Goal: Task Accomplishment & Management: Complete application form

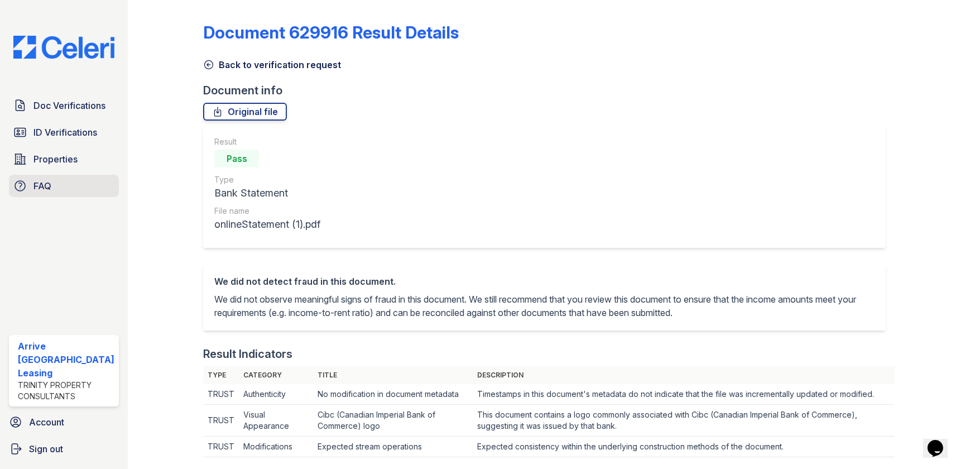
scroll to position [355, 0]
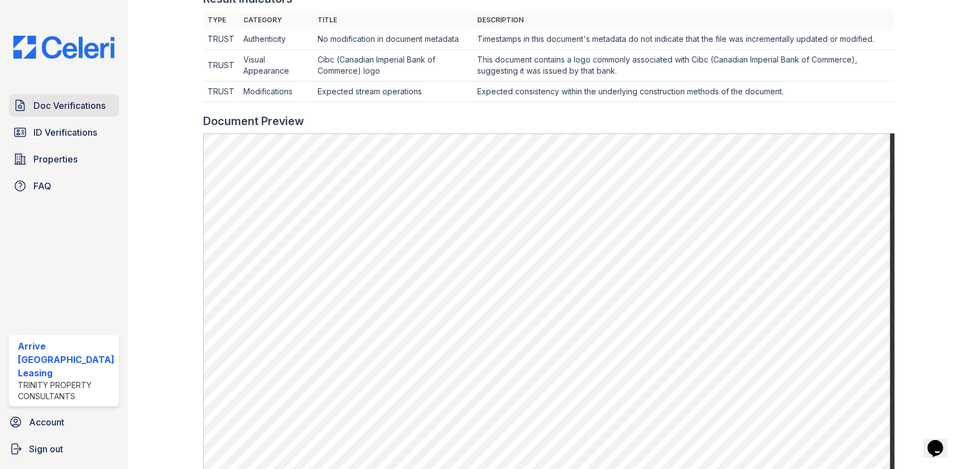
click at [103, 104] on span "Doc Verifications" at bounding box center [69, 105] width 72 height 13
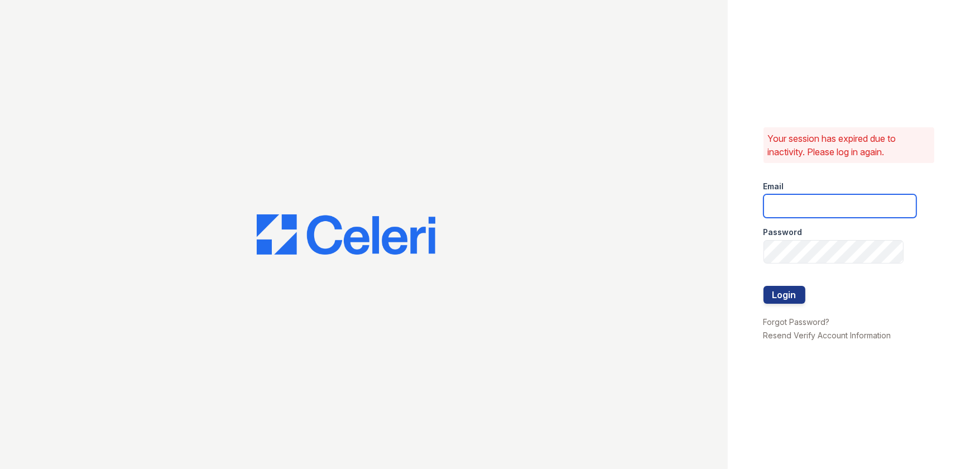
type input "ArriveWestborough@trinity-pm.com"
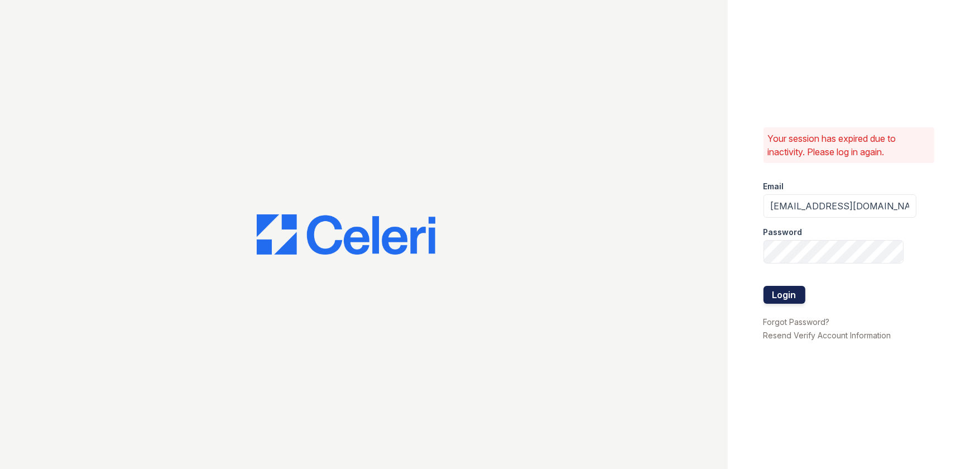
click at [793, 301] on button "Login" at bounding box center [785, 295] width 42 height 18
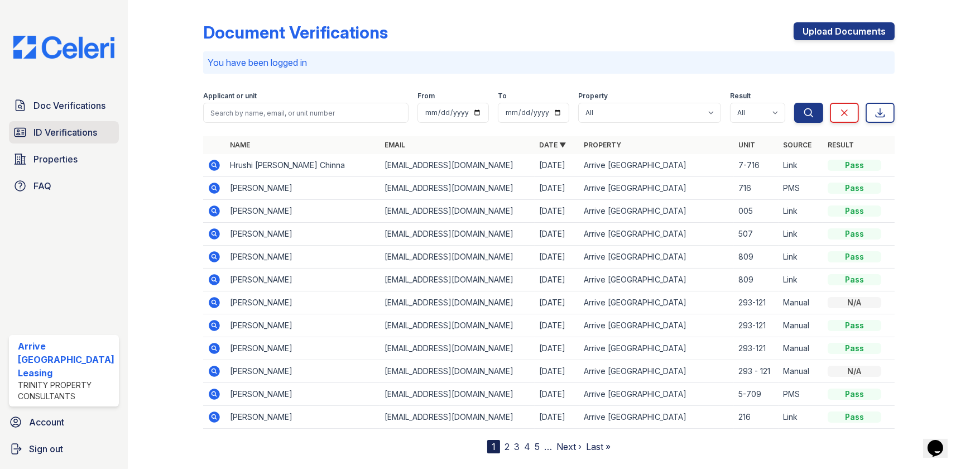
click at [59, 132] on span "ID Verifications" at bounding box center [65, 132] width 64 height 13
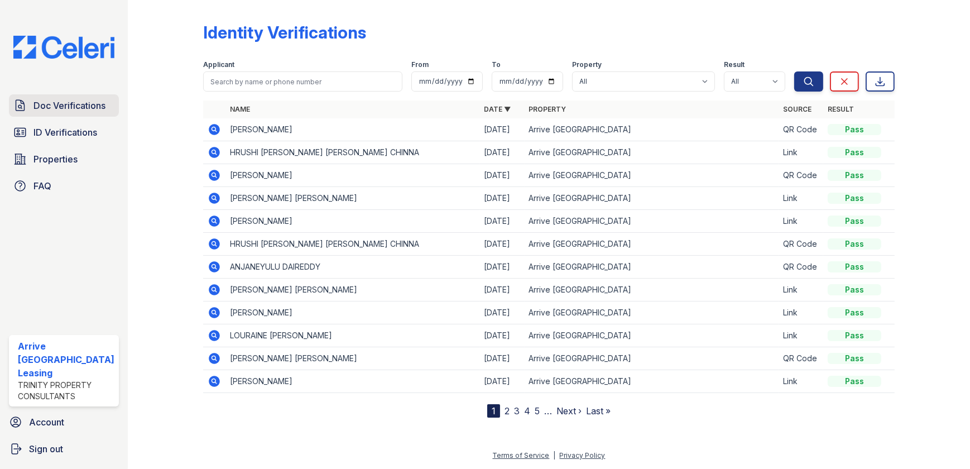
click at [73, 97] on link "Doc Verifications" at bounding box center [64, 105] width 110 height 22
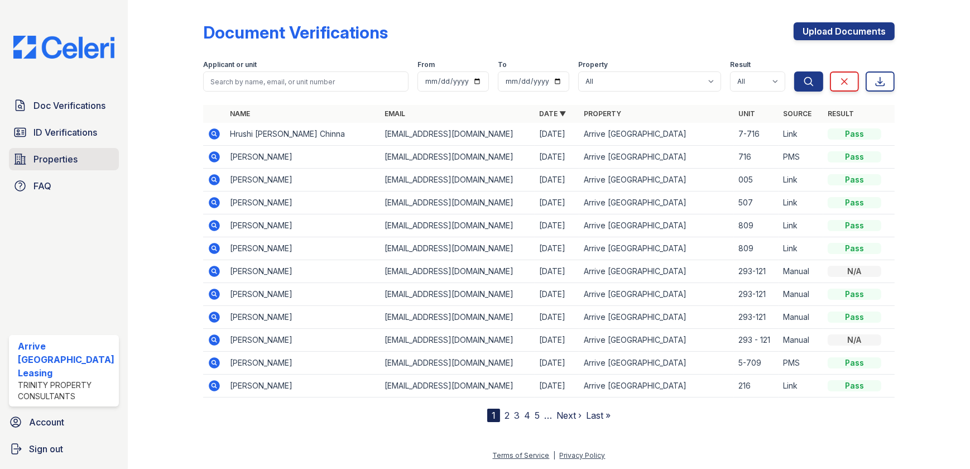
click at [82, 160] on link "Properties" at bounding box center [64, 159] width 110 height 22
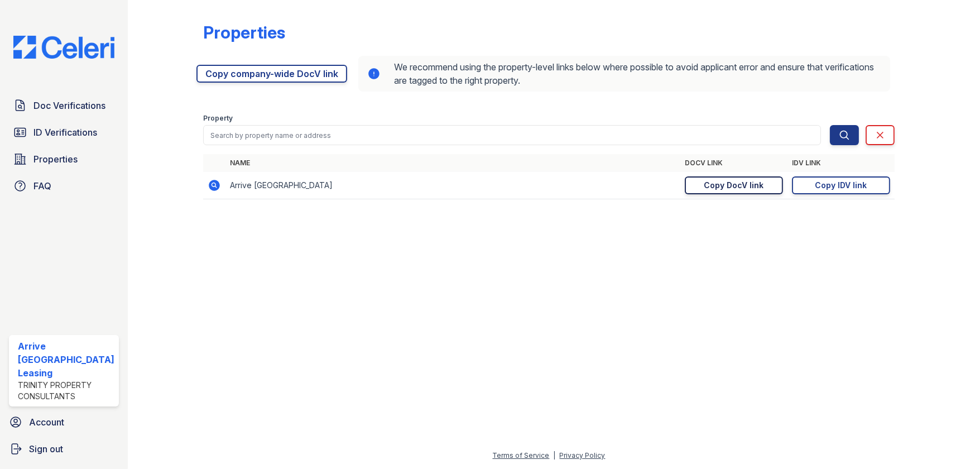
click at [745, 188] on div "Copy DocV link" at bounding box center [734, 185] width 60 height 11
click at [862, 183] on div "Copy IDV link" at bounding box center [841, 185] width 52 height 11
click at [76, 99] on span "Doc Verifications" at bounding box center [69, 105] width 72 height 13
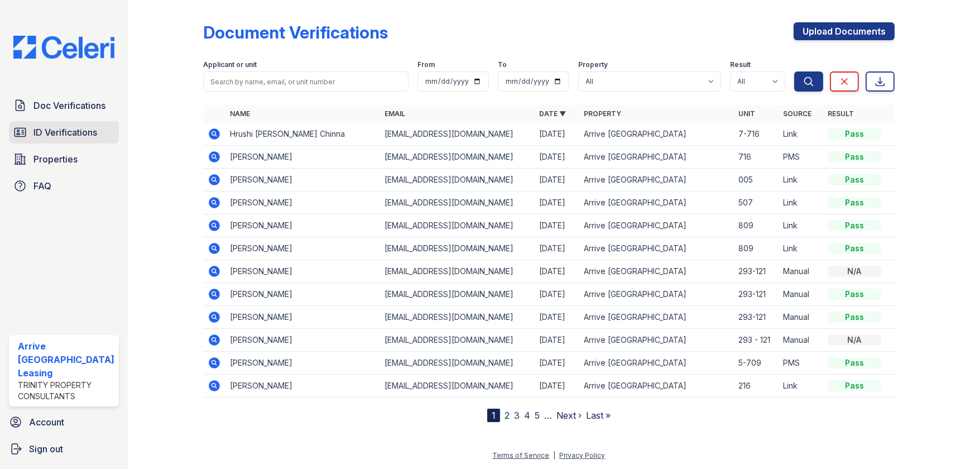
click at [76, 127] on span "ID Verifications" at bounding box center [65, 132] width 64 height 13
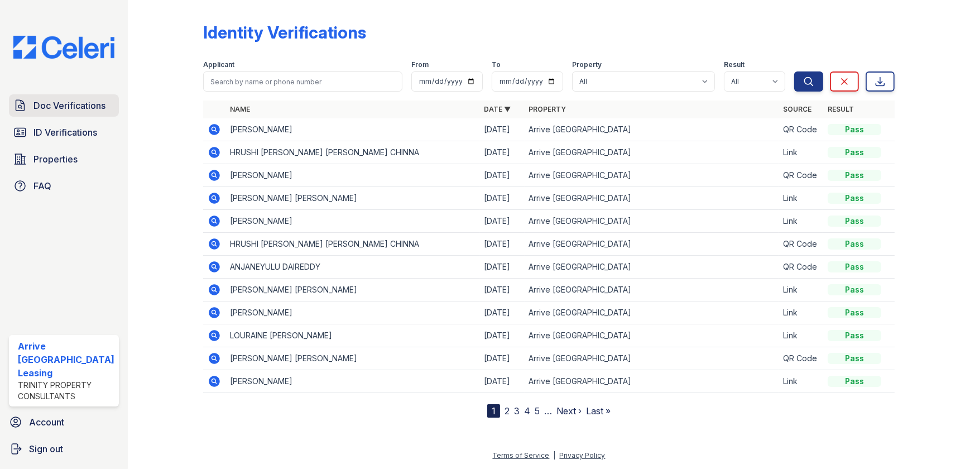
click at [89, 97] on link "Doc Verifications" at bounding box center [64, 105] width 110 height 22
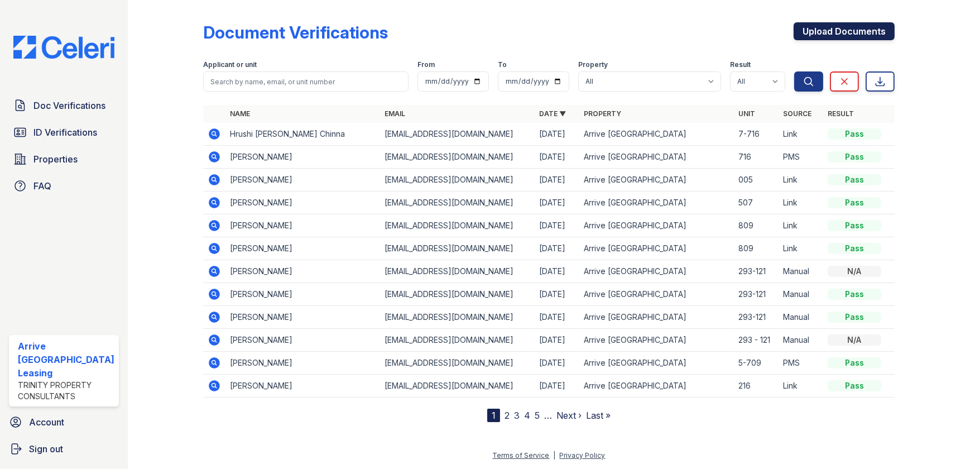
click at [803, 28] on link "Upload Documents" at bounding box center [844, 31] width 101 height 18
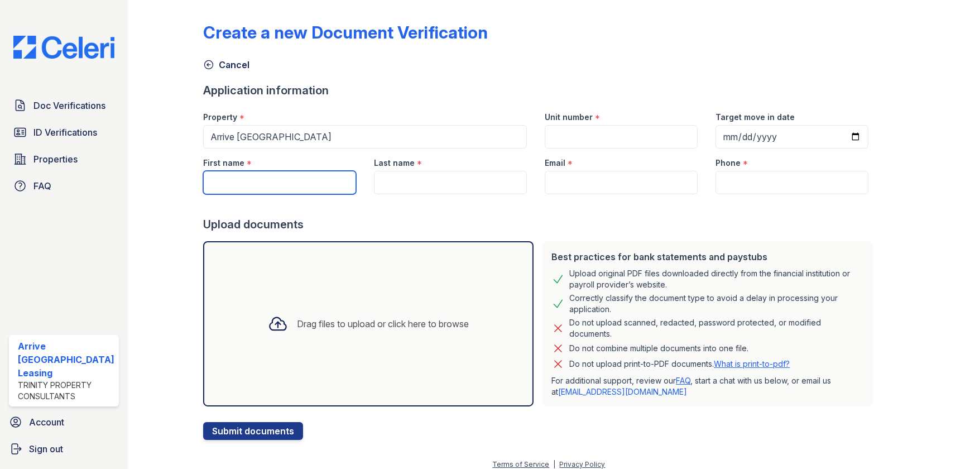
click at [318, 186] on input "First name" at bounding box center [279, 182] width 153 height 23
click at [257, 180] on input "First name" at bounding box center [279, 182] width 153 height 23
type input "Derek"
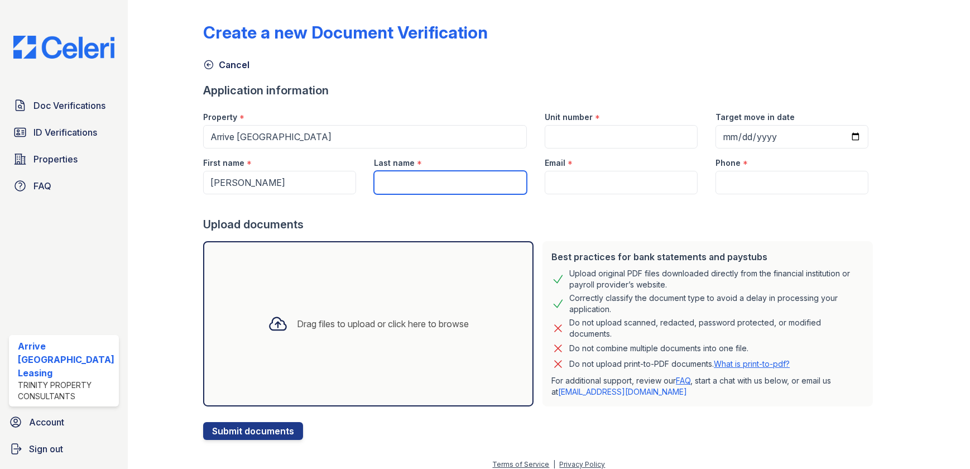
click at [421, 175] on input "Last name" at bounding box center [450, 182] width 153 height 23
type input "Nunnally"
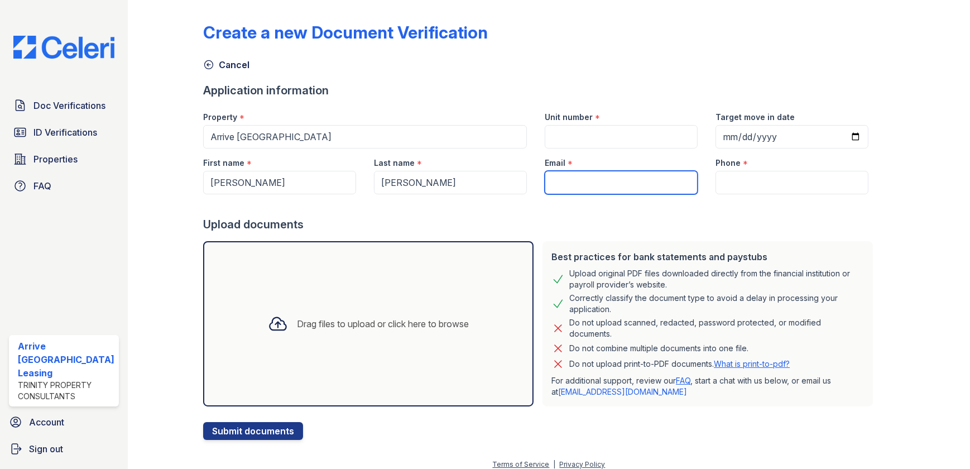
click at [575, 174] on input "Email" at bounding box center [621, 182] width 153 height 23
paste input "DEREKNUNNALLY@GMAIL.COM"
type input "DEREKNUNNALLY@GMAIL.COM"
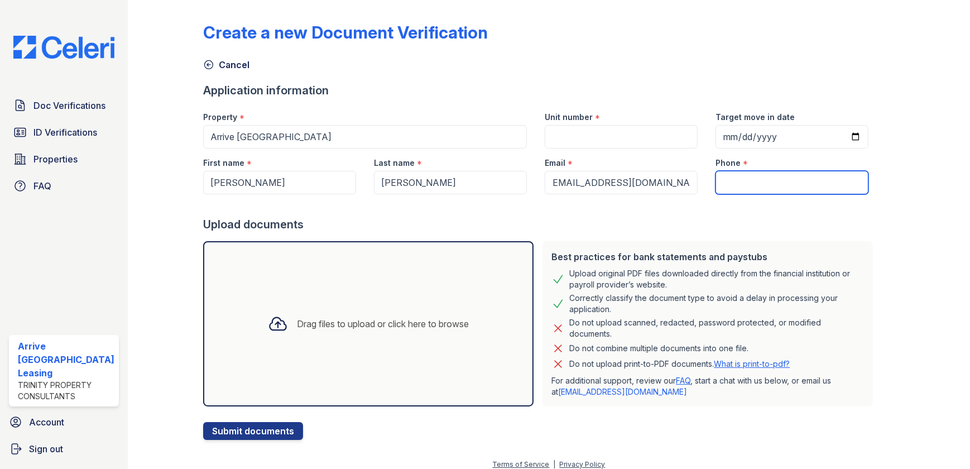
click at [785, 177] on input "Phone" at bounding box center [792, 182] width 153 height 23
click at [737, 177] on input "Phone" at bounding box center [792, 182] width 153 height 23
paste input "(774) 288-0011"
type input "(774) 288-0011"
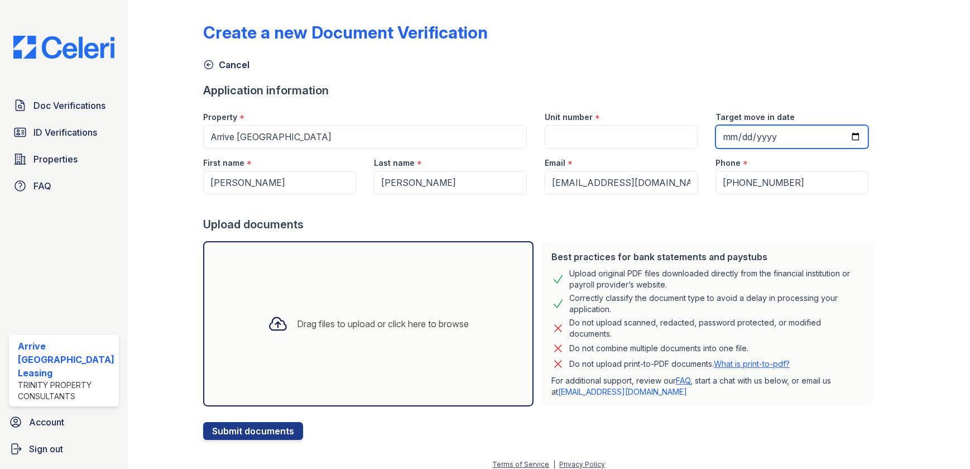
click at [716, 139] on input "Target move in date" at bounding box center [792, 136] width 153 height 23
type input "0003-02-09"
click at [776, 133] on input "Target move in date" at bounding box center [792, 136] width 153 height 23
click at [718, 143] on input "Target move in date" at bounding box center [792, 136] width 153 height 23
click at [717, 143] on input "Target move in date" at bounding box center [792, 136] width 153 height 23
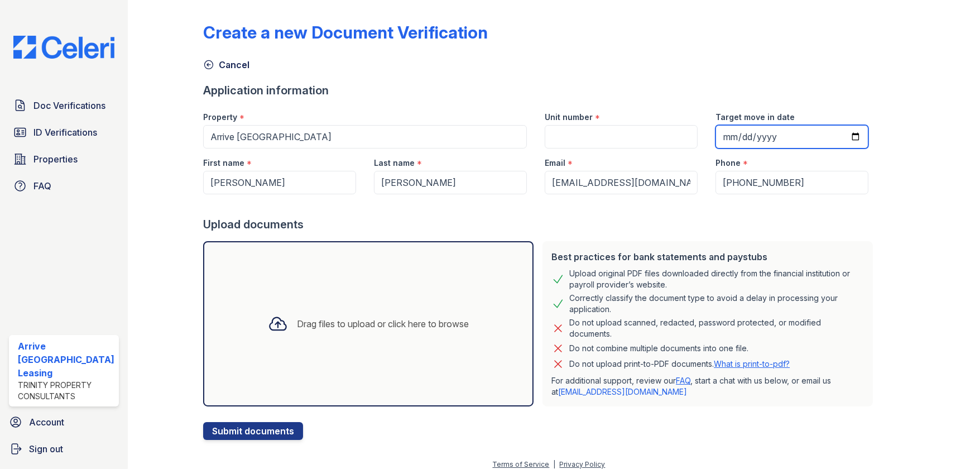
click at [716, 136] on input "Target move in date" at bounding box center [792, 136] width 153 height 23
type input "2025-10-15"
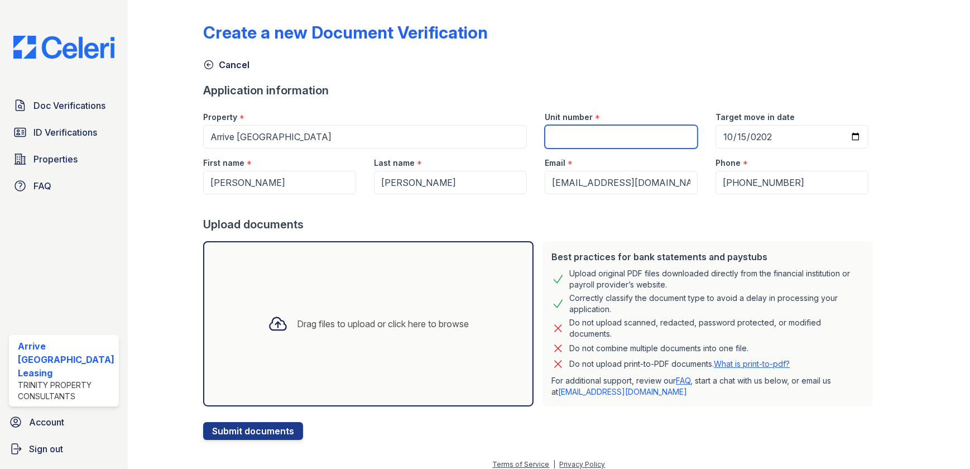
click at [627, 143] on input "Unit number" at bounding box center [621, 136] width 153 height 23
type input "293-722"
click at [418, 305] on div "Drag files to upload or click here to browse" at bounding box center [368, 324] width 219 height 38
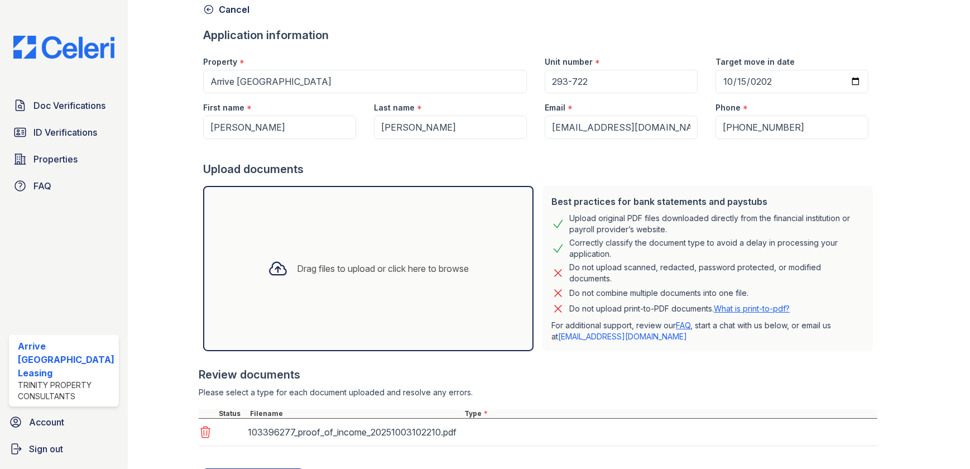
scroll to position [110, 0]
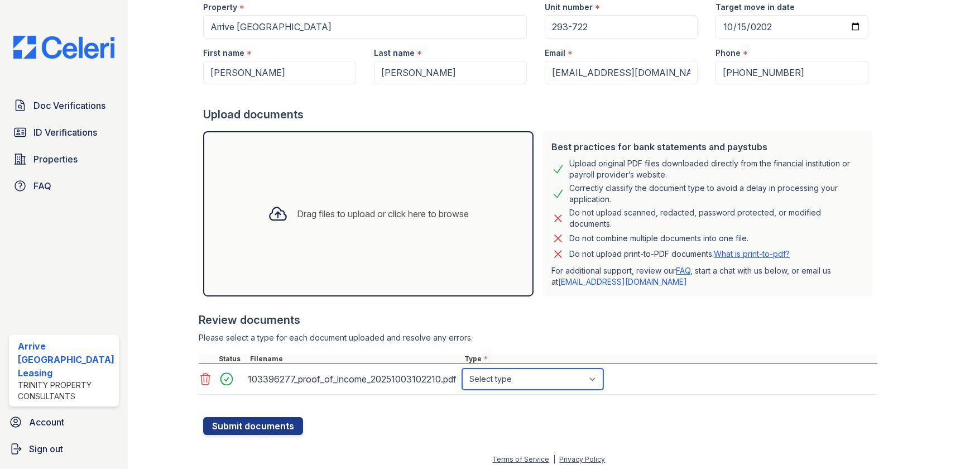
click at [545, 370] on select "Select type Paystub Bank Statement Offer Letter Tax Documents Benefit Award Let…" at bounding box center [532, 378] width 141 height 21
select select "tax_documents"
click at [462, 368] on select "Select type Paystub Bank Statement Offer Letter Tax Documents Benefit Award Let…" at bounding box center [532, 378] width 141 height 21
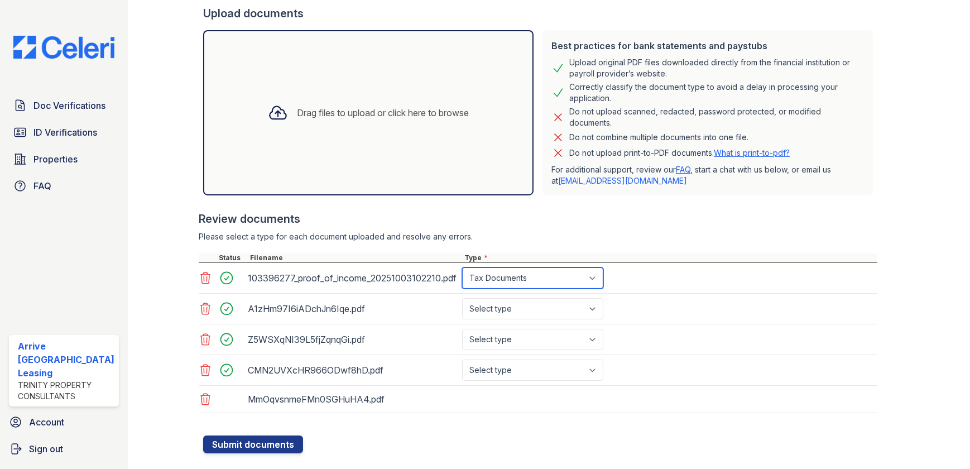
scroll to position [232, 0]
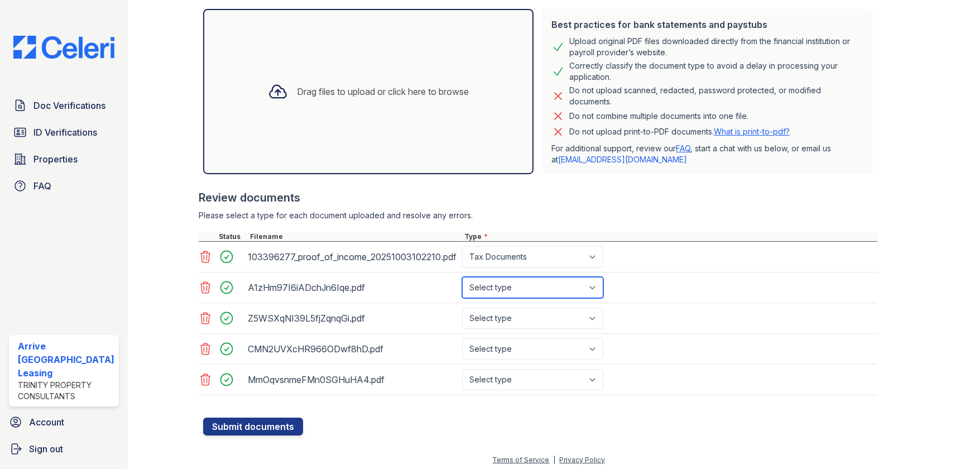
click at [522, 277] on select "Select type Paystub Bank Statement Offer Letter Tax Documents Benefit Award Let…" at bounding box center [532, 287] width 141 height 21
click at [462, 277] on select "Select type Paystub Bank Statement Offer Letter Tax Documents Benefit Award Let…" at bounding box center [532, 287] width 141 height 21
click at [534, 287] on select "Select type Paystub Bank Statement Offer Letter Tax Documents Benefit Award Let…" at bounding box center [532, 287] width 141 height 21
select select "bank_statement"
click at [462, 277] on select "Select type Paystub Bank Statement Offer Letter Tax Documents Benefit Award Let…" at bounding box center [532, 287] width 141 height 21
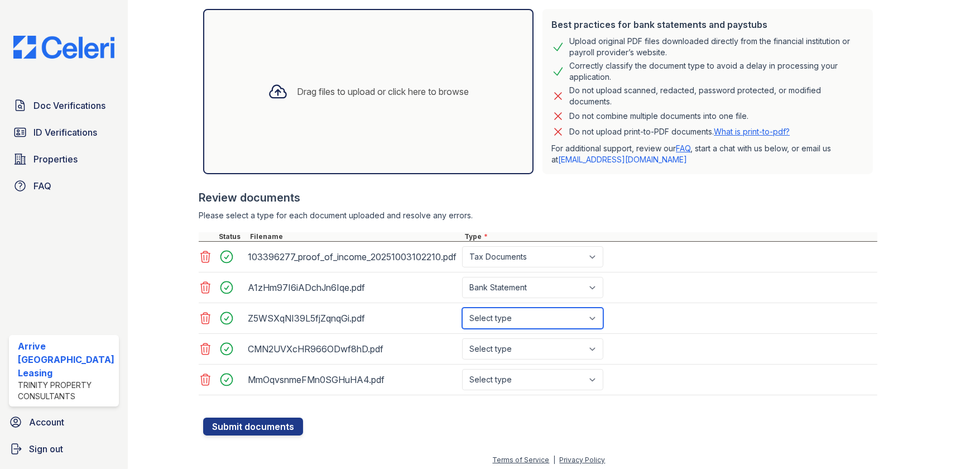
click at [516, 311] on select "Select type Paystub Bank Statement Offer Letter Tax Documents Benefit Award Let…" at bounding box center [532, 318] width 141 height 21
select select "bank_statement"
click at [462, 308] on select "Select type Paystub Bank Statement Offer Letter Tax Documents Benefit Award Let…" at bounding box center [532, 318] width 141 height 21
click at [512, 343] on select "Select type Paystub Bank Statement Offer Letter Tax Documents Benefit Award Let…" at bounding box center [532, 348] width 141 height 21
select select "bank_statement"
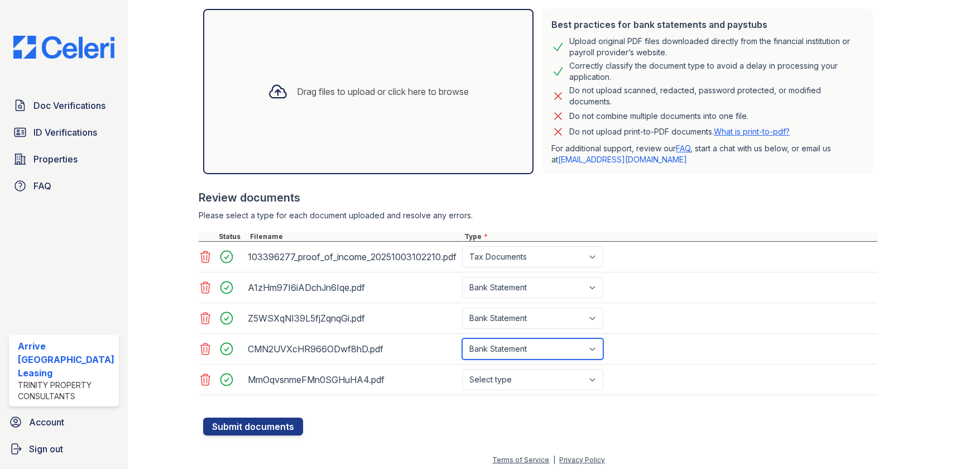
click at [462, 338] on select "Select type Paystub Bank Statement Offer Letter Tax Documents Benefit Award Let…" at bounding box center [532, 348] width 141 height 21
click at [550, 382] on select "Select type Paystub Bank Statement Offer Letter Tax Documents Benefit Award Let…" at bounding box center [532, 379] width 141 height 21
select select "bank_statement"
click at [462, 369] on select "Select type Paystub Bank Statement Offer Letter Tax Documents Benefit Award Let…" at bounding box center [532, 379] width 141 height 21
click at [273, 425] on button "Submit documents" at bounding box center [253, 426] width 100 height 18
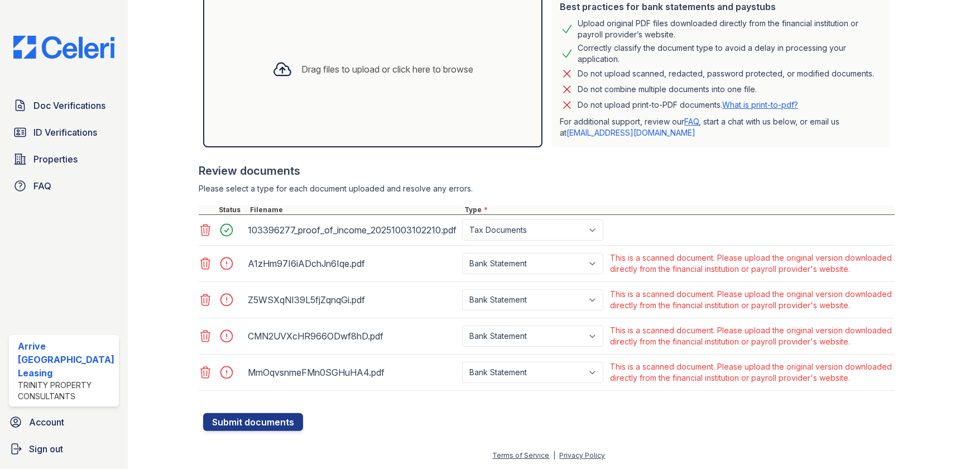
scroll to position [325, 0]
click at [578, 253] on select "Paystub Bank Statement Offer Letter Tax Documents Benefit Award Letter Investme…" at bounding box center [532, 263] width 141 height 21
select select "other"
click at [462, 253] on select "Paystub Bank Statement Offer Letter Tax Documents Benefit Award Letter Investme…" at bounding box center [532, 263] width 141 height 21
click at [561, 289] on select "Paystub Bank Statement Offer Letter Tax Documents Benefit Award Letter Investme…" at bounding box center [532, 299] width 141 height 21
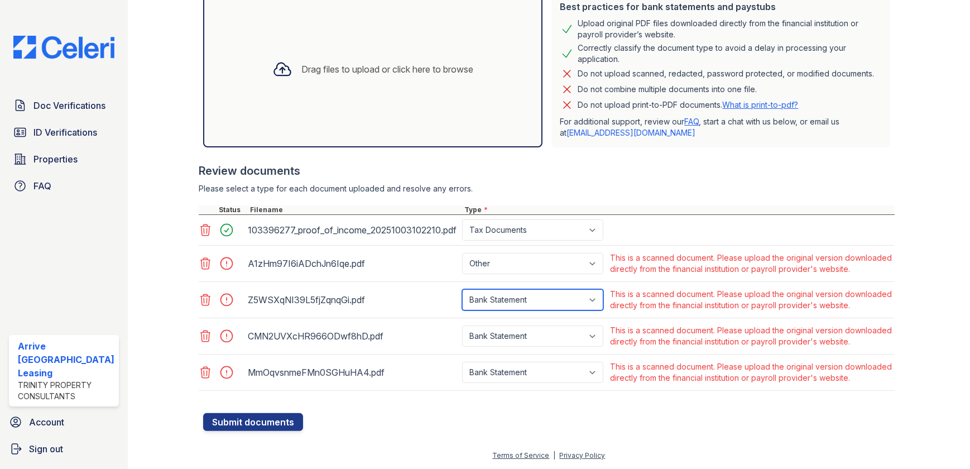
select select "other"
click at [462, 289] on select "Paystub Bank Statement Offer Letter Tax Documents Benefit Award Letter Investme…" at bounding box center [532, 299] width 141 height 21
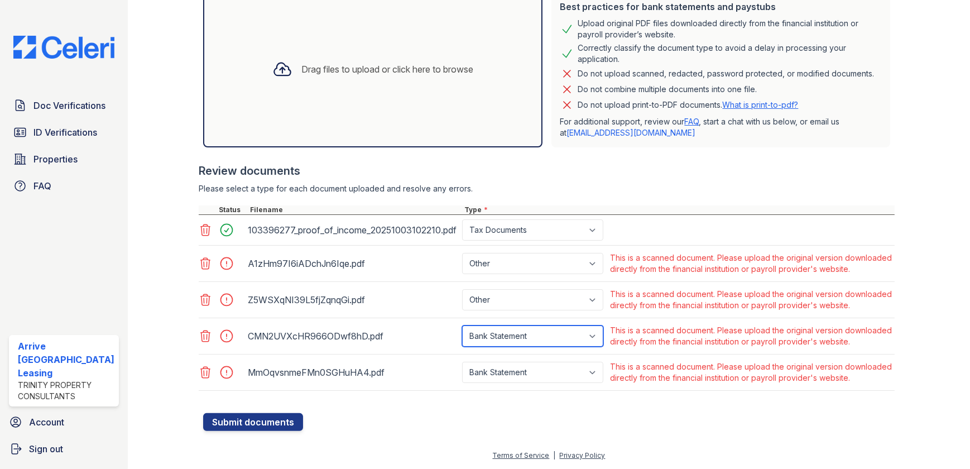
click at [577, 325] on select "Paystub Bank Statement Offer Letter Tax Documents Benefit Award Letter Investme…" at bounding box center [532, 335] width 141 height 21
select select "other"
click at [462, 325] on select "Paystub Bank Statement Offer Letter Tax Documents Benefit Award Letter Investme…" at bounding box center [532, 335] width 141 height 21
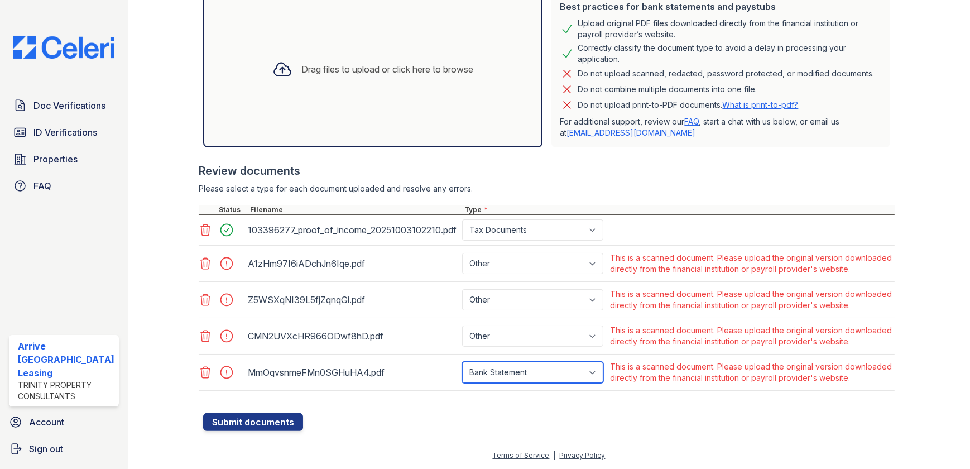
click at [591, 364] on select "Paystub Bank Statement Offer Letter Tax Documents Benefit Award Letter Investme…" at bounding box center [532, 372] width 141 height 21
select select "other"
click at [462, 362] on select "Paystub Bank Statement Offer Letter Tax Documents Benefit Award Letter Investme…" at bounding box center [532, 372] width 141 height 21
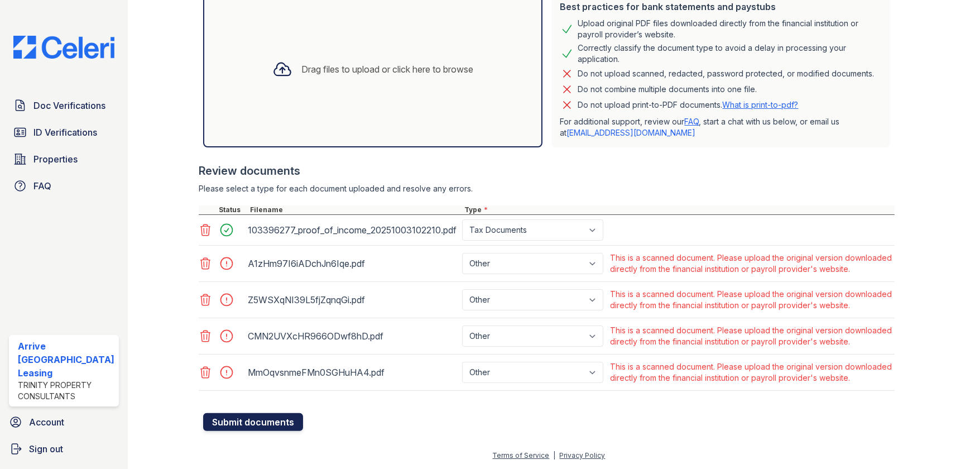
click at [207, 421] on button "Submit documents" at bounding box center [253, 422] width 100 height 18
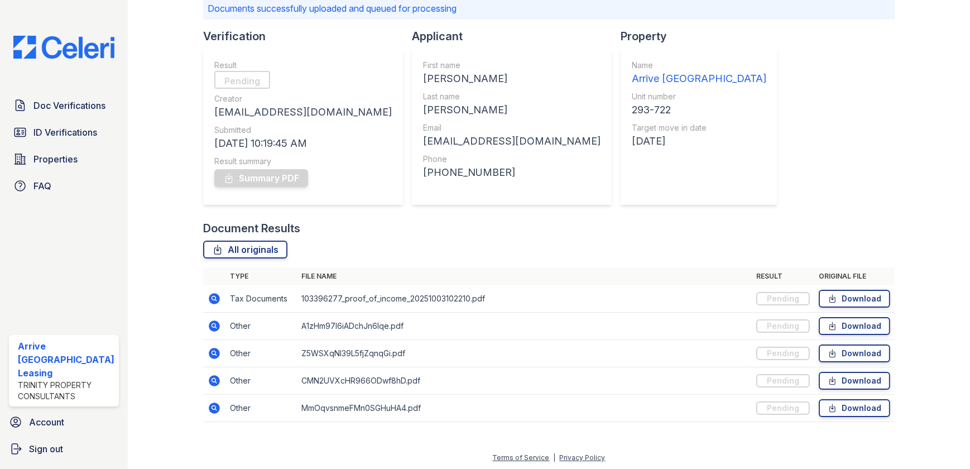
scroll to position [87, 0]
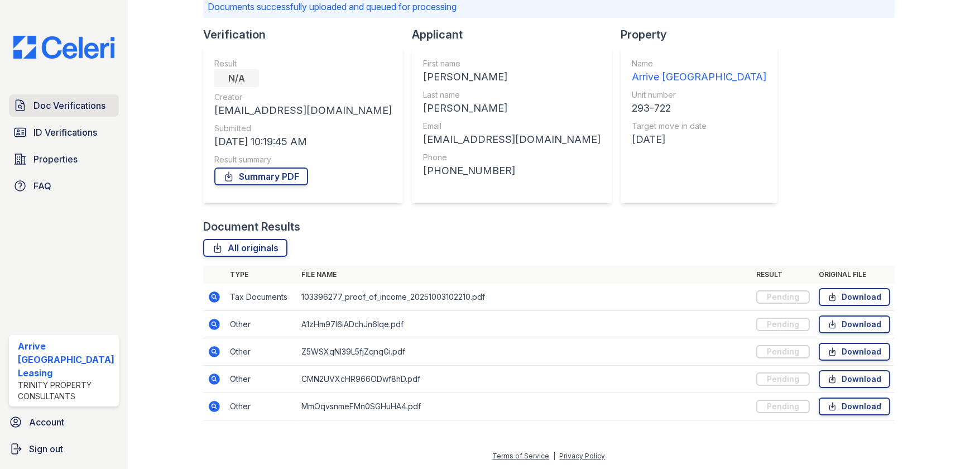
click at [74, 107] on span "Doc Verifications" at bounding box center [69, 105] width 72 height 13
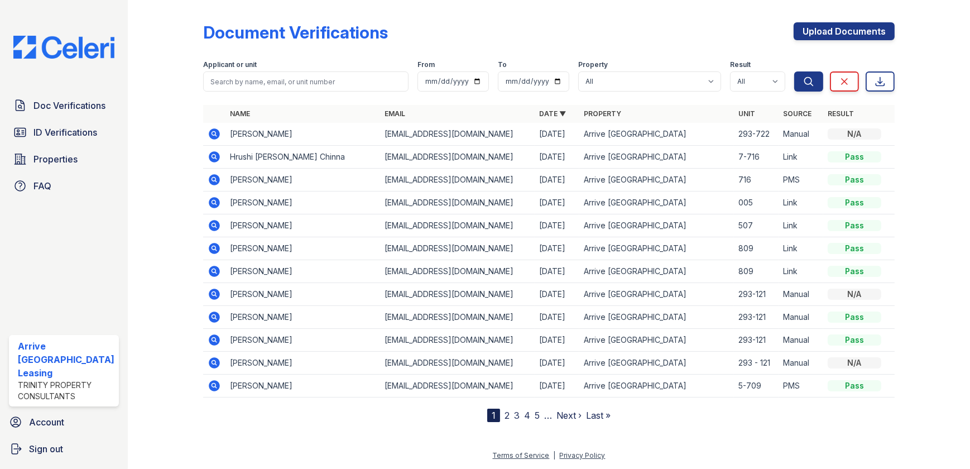
click at [212, 136] on icon at bounding box center [214, 133] width 11 height 11
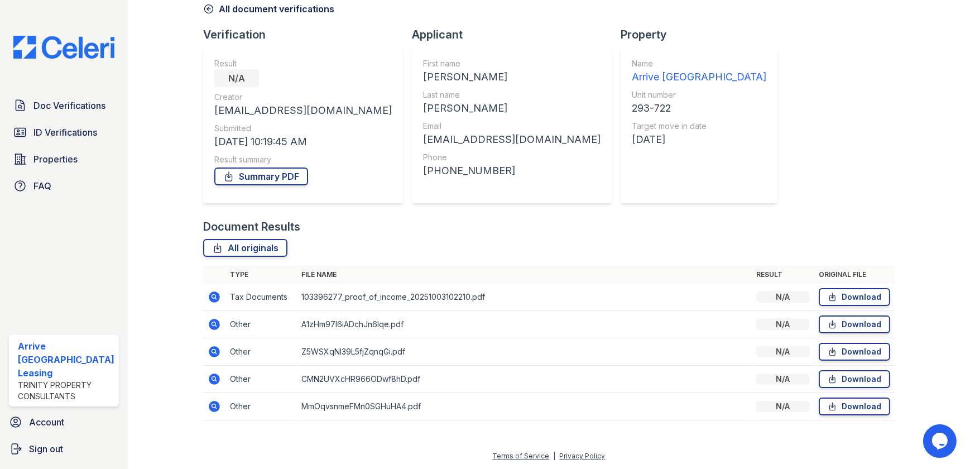
click at [209, 296] on icon at bounding box center [214, 296] width 11 height 11
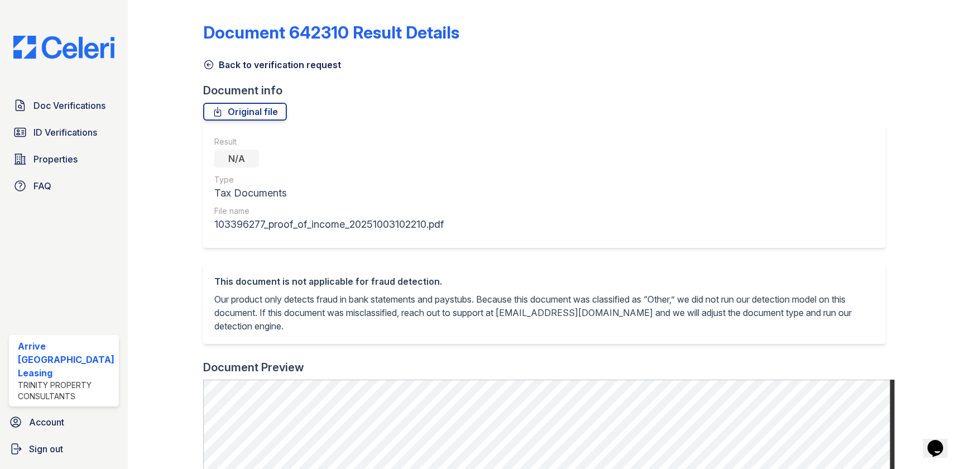
click at [207, 65] on icon at bounding box center [208, 64] width 11 height 11
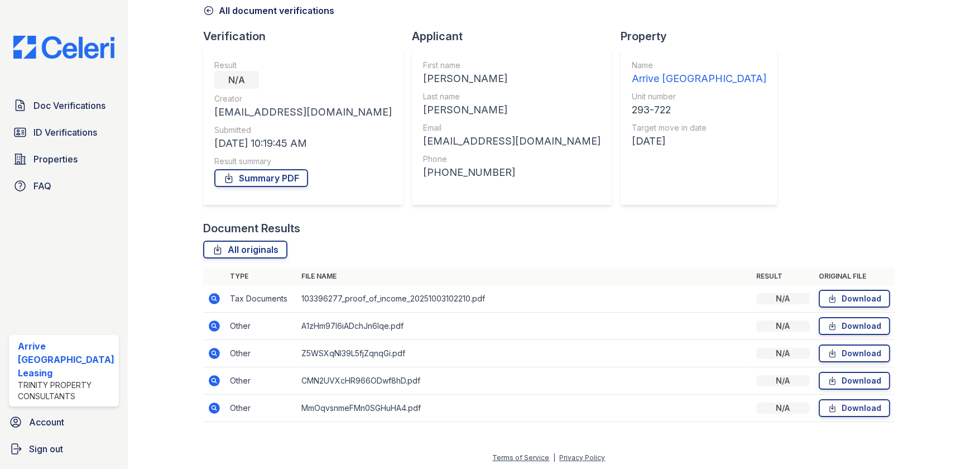
scroll to position [56, 0]
click at [212, 323] on icon at bounding box center [213, 323] width 3 height 3
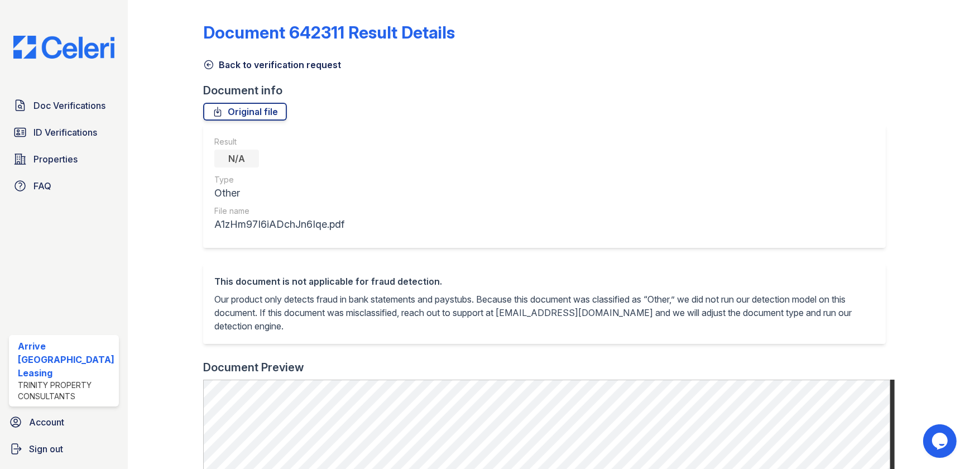
click at [199, 61] on div at bounding box center [174, 426] width 57 height 844
click at [207, 64] on icon at bounding box center [208, 64] width 11 height 11
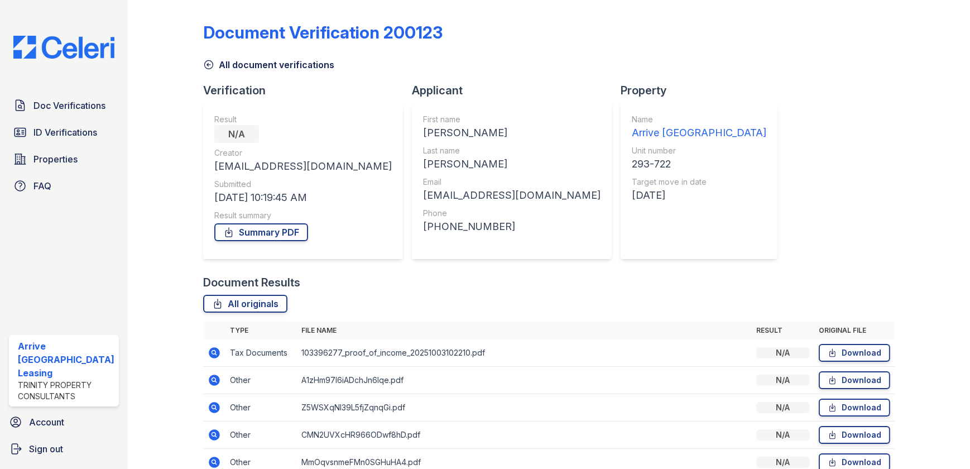
scroll to position [56, 0]
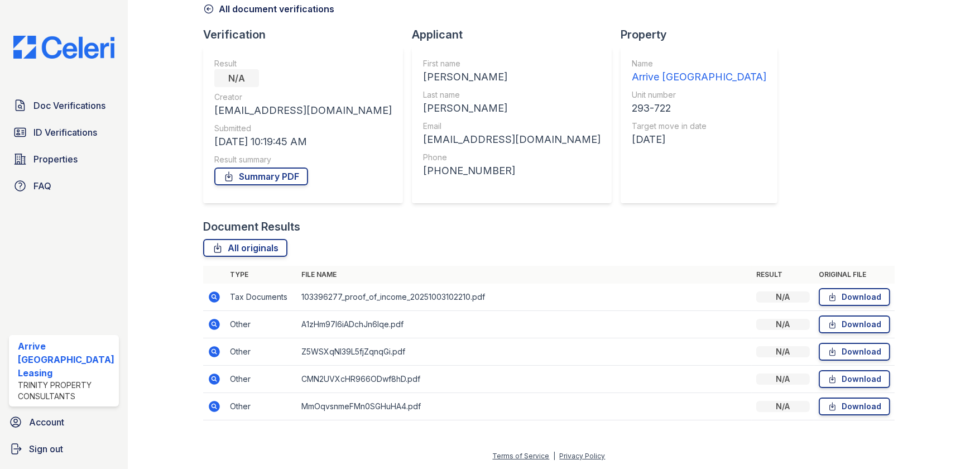
click at [212, 354] on icon at bounding box center [214, 351] width 11 height 11
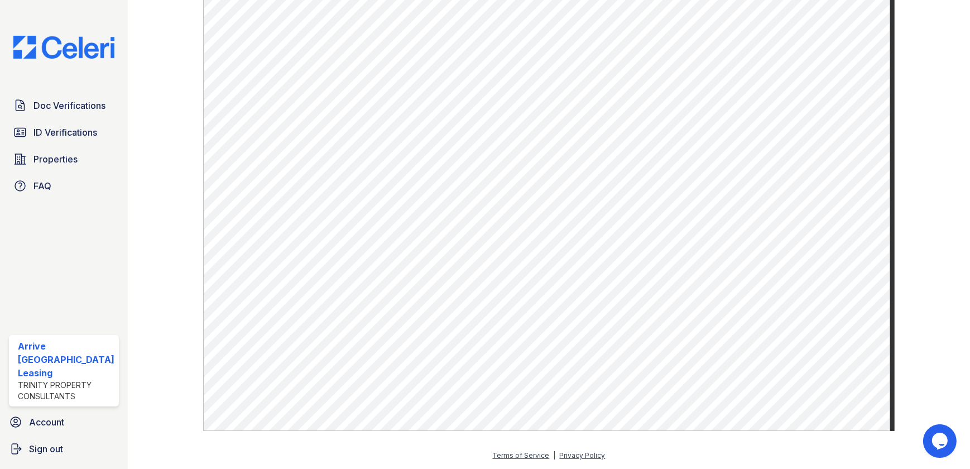
scroll to position [11, 0]
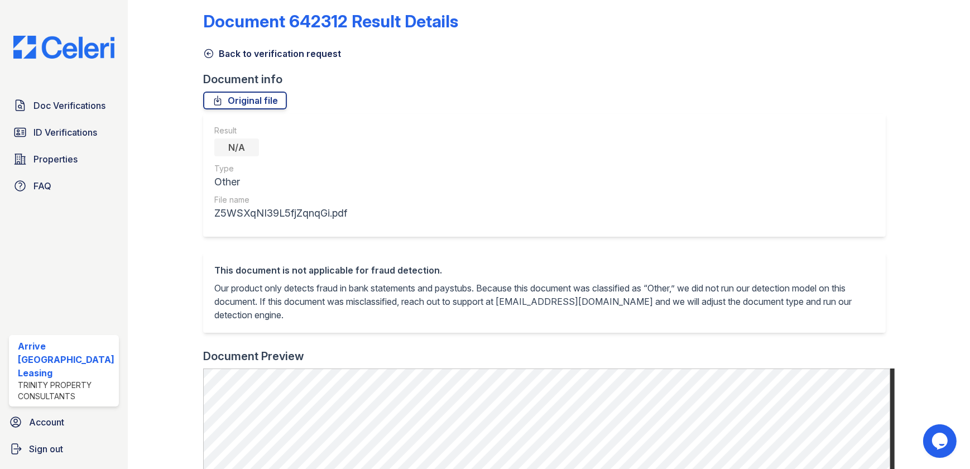
click at [207, 56] on icon at bounding box center [208, 53] width 11 height 11
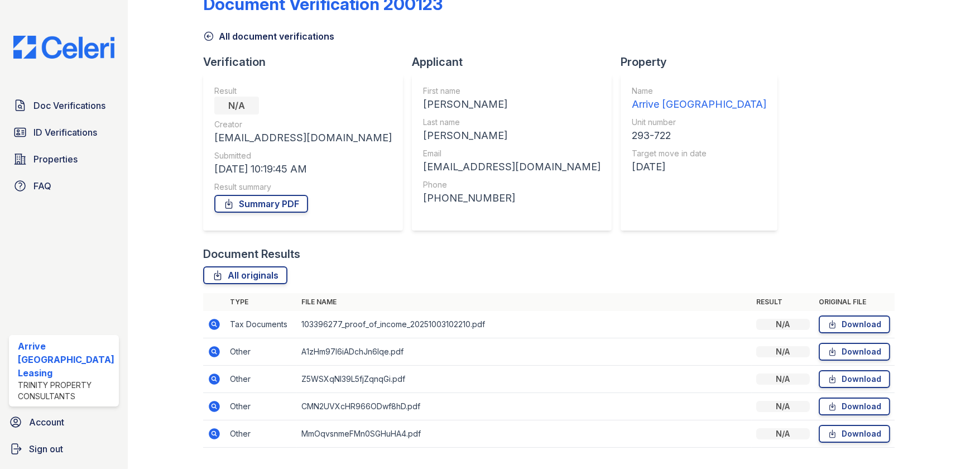
scroll to position [56, 0]
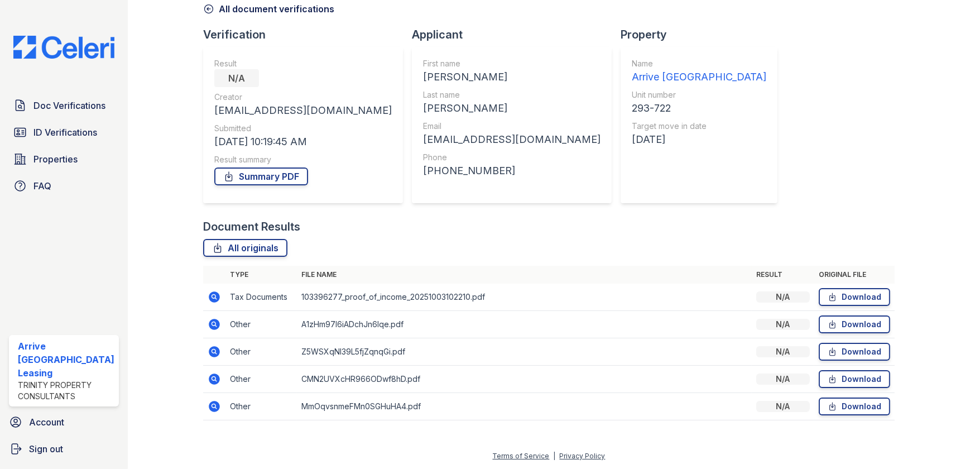
click at [208, 410] on icon at bounding box center [214, 406] width 13 height 13
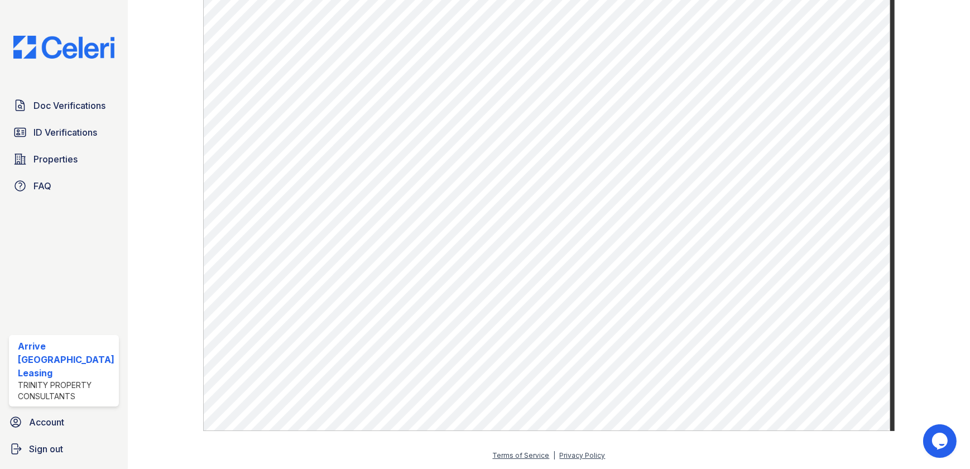
scroll to position [316, 0]
